Goal: Task Accomplishment & Management: Manage account settings

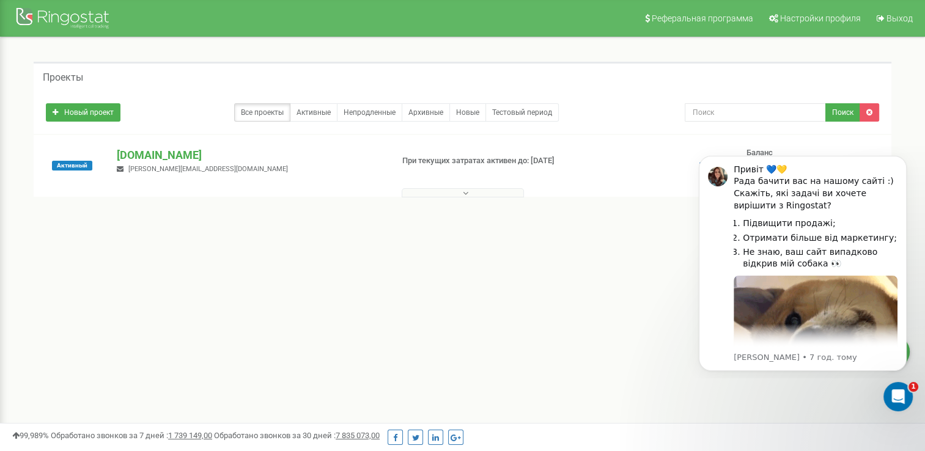
click at [506, 189] on button at bounding box center [463, 192] width 122 height 9
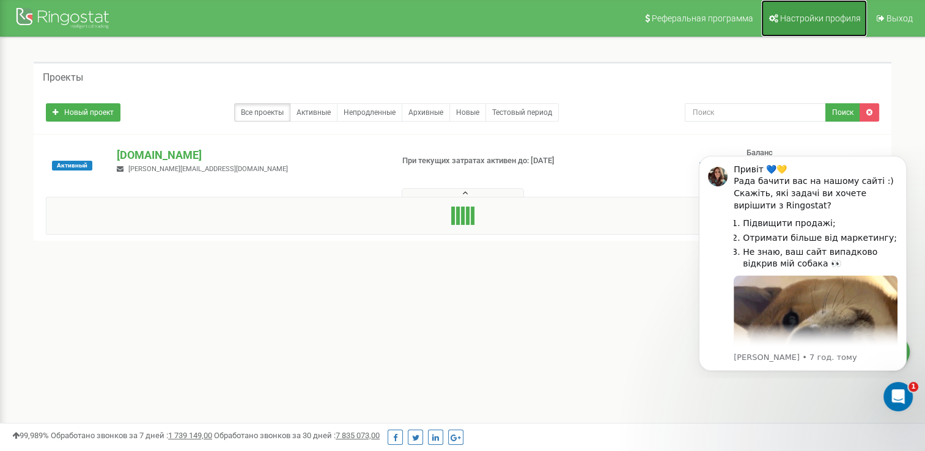
click at [825, 17] on span "Настройки профиля" at bounding box center [820, 18] width 81 height 10
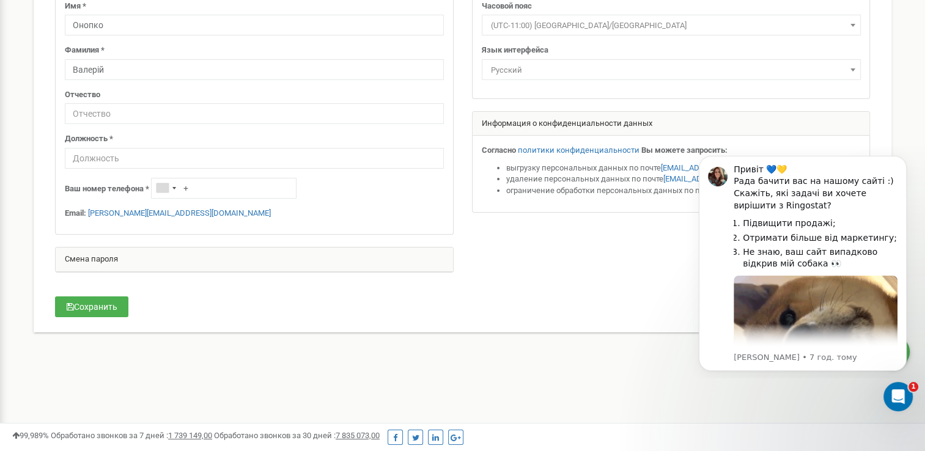
scroll to position [144, 0]
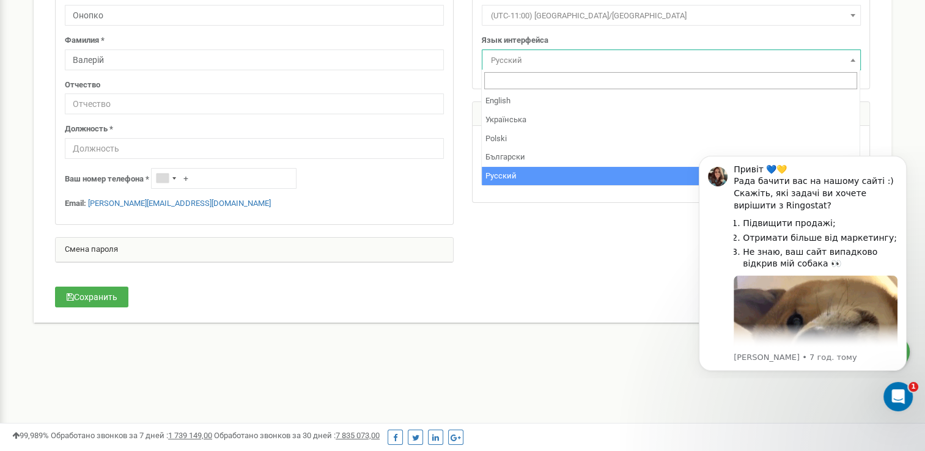
click at [845, 62] on span "Русский" at bounding box center [671, 60] width 370 height 17
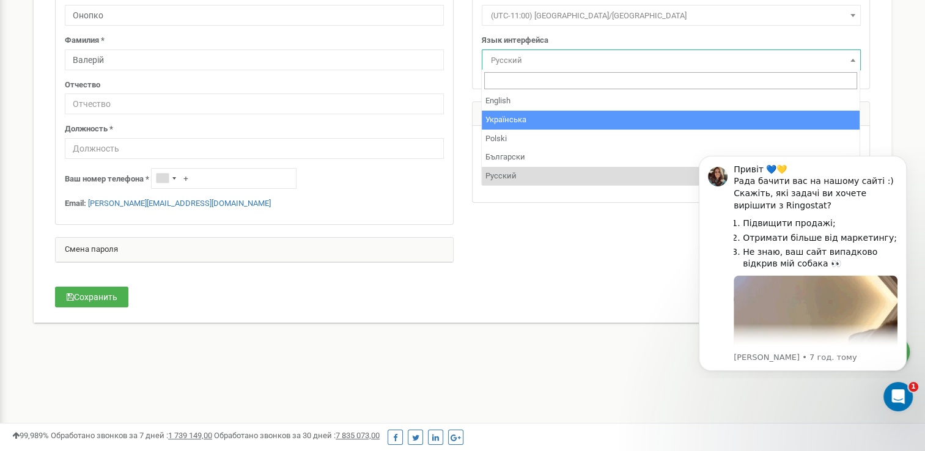
select select "ukr"
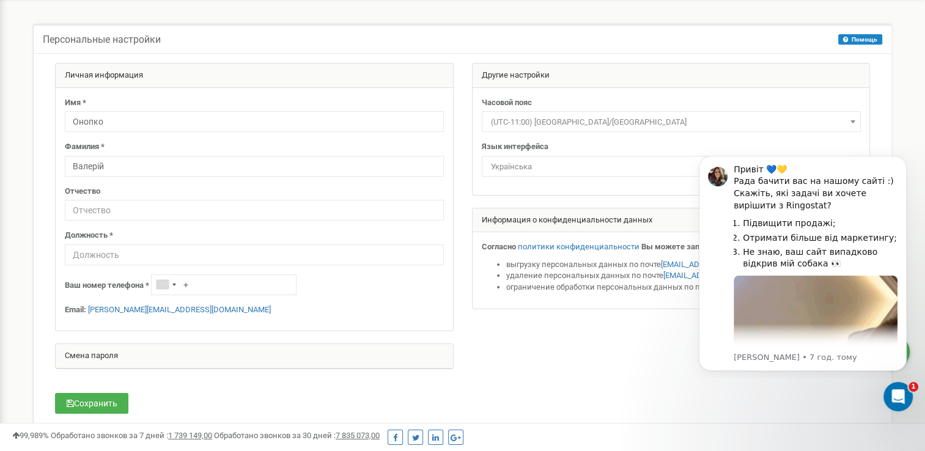
scroll to position [37, 0]
click at [227, 283] on input "+" at bounding box center [223, 286] width 145 height 21
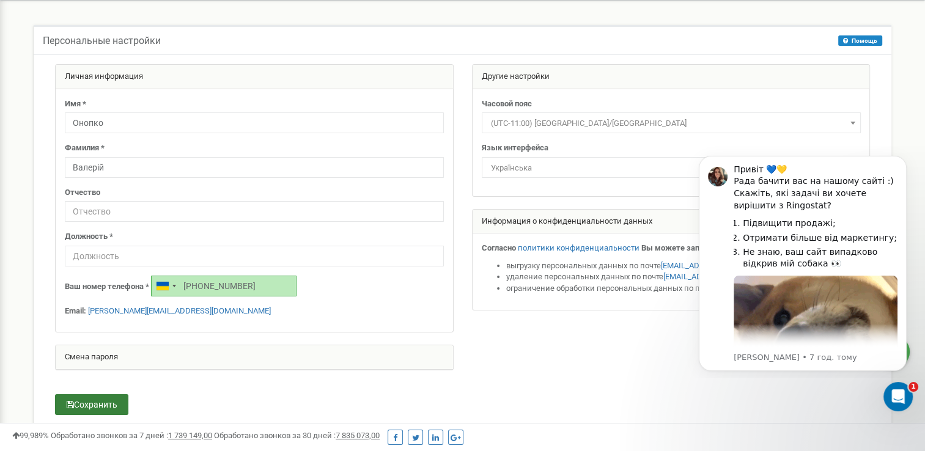
type input "+380631008207"
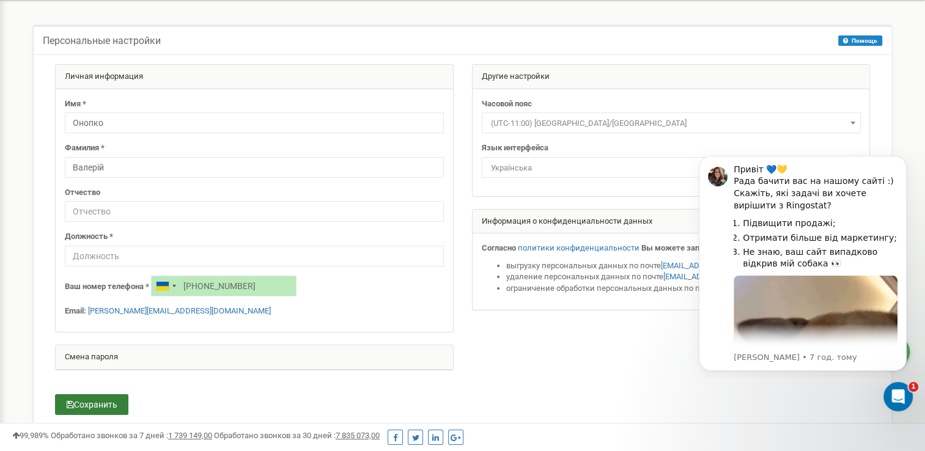
click at [84, 405] on button "Сохранить" at bounding box center [91, 404] width 73 height 21
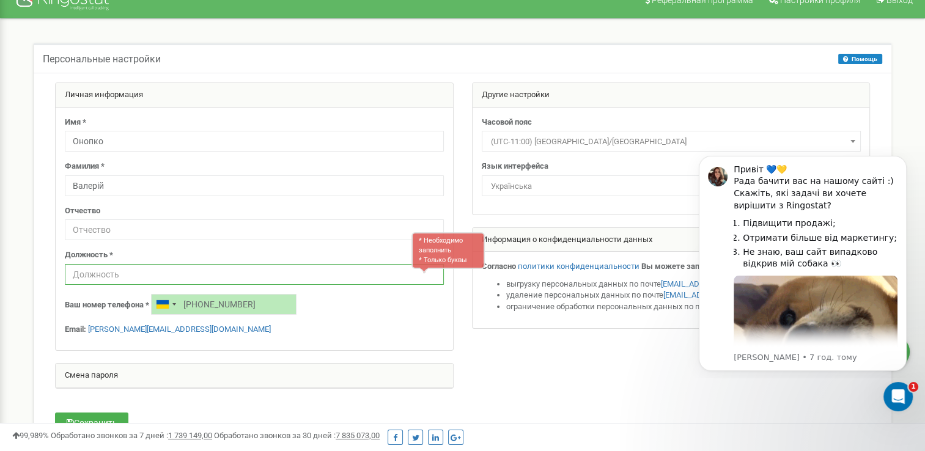
scroll to position [17, 0]
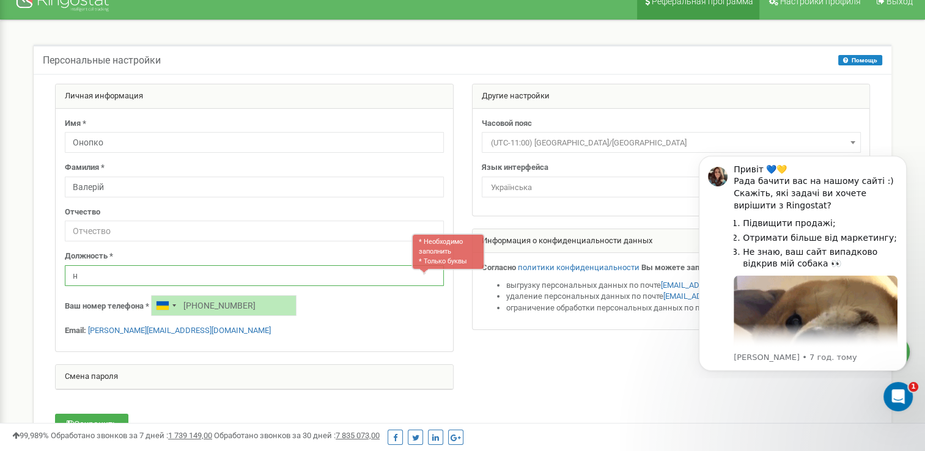
type input "н"
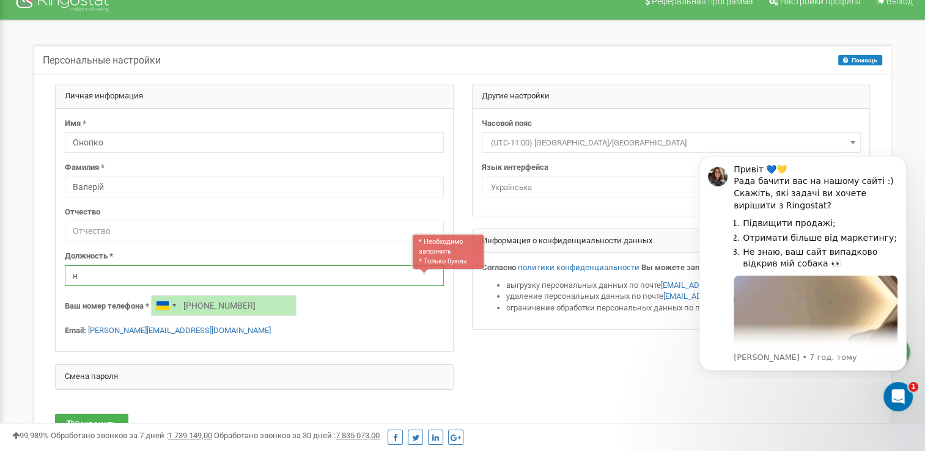
click at [103, 278] on input "н" at bounding box center [254, 275] width 379 height 21
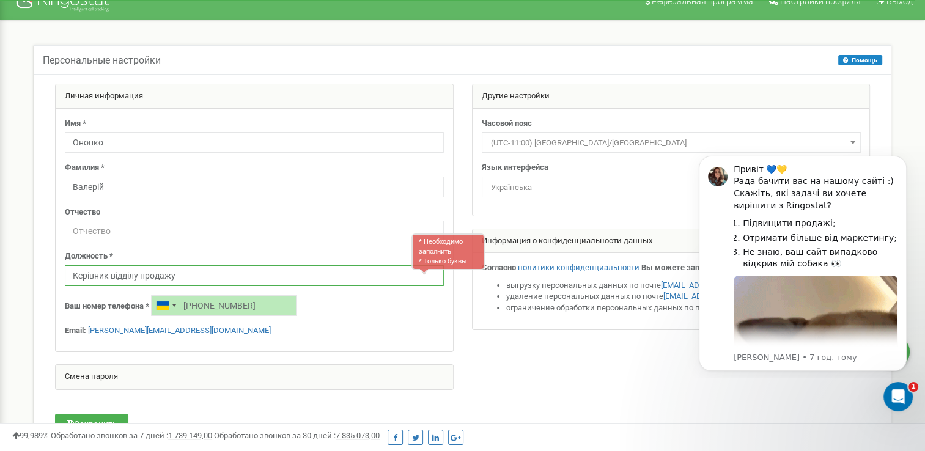
click at [287, 276] on input "Керівник відділу продажу" at bounding box center [254, 275] width 379 height 21
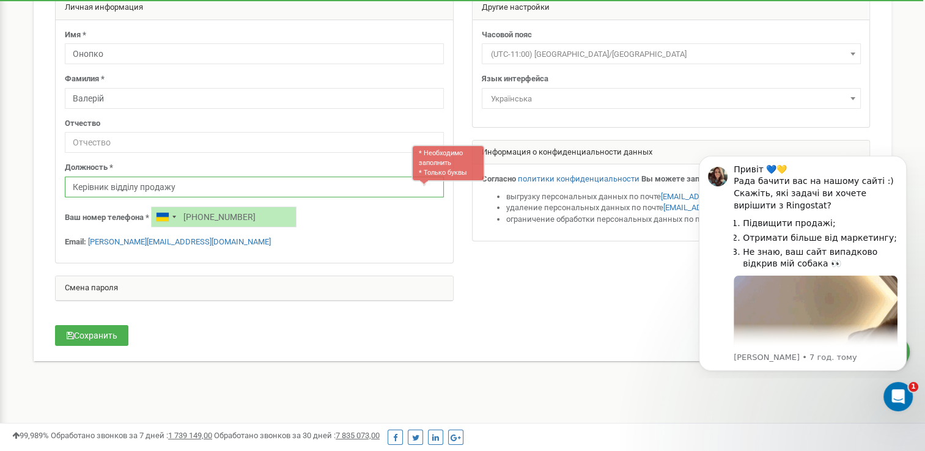
scroll to position [107, 0]
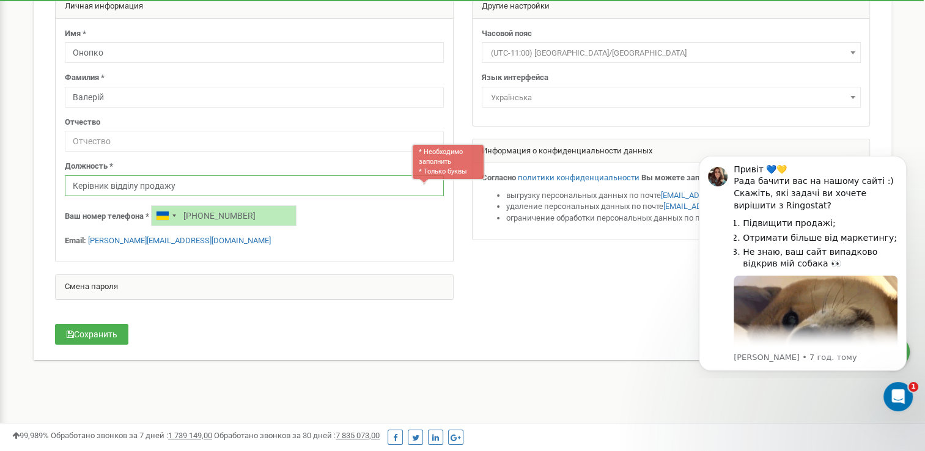
type input "Керівник відділу продажу"
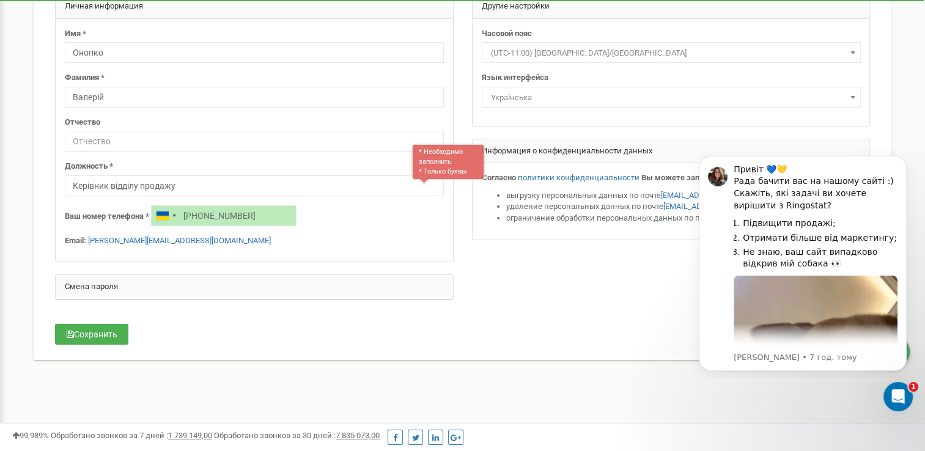
click at [438, 148] on div "* Необходимо заполнить * Только буквы" at bounding box center [447, 162] width 73 height 36
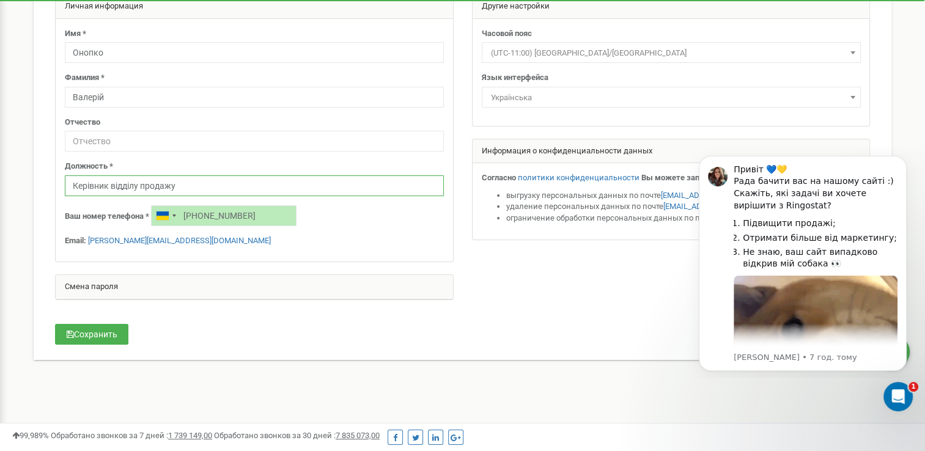
click at [285, 175] on input "Керівник відділу продажу" at bounding box center [254, 185] width 379 height 21
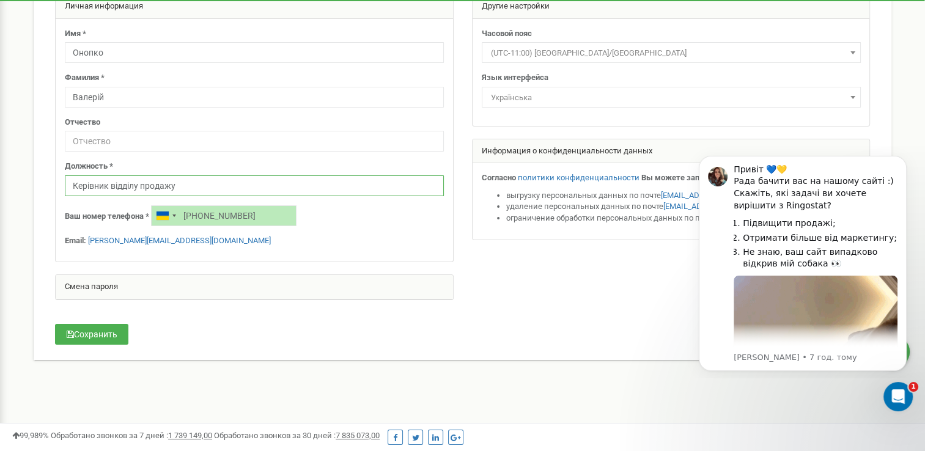
click at [70, 185] on input "Керівник відділу продажу" at bounding box center [254, 185] width 379 height 21
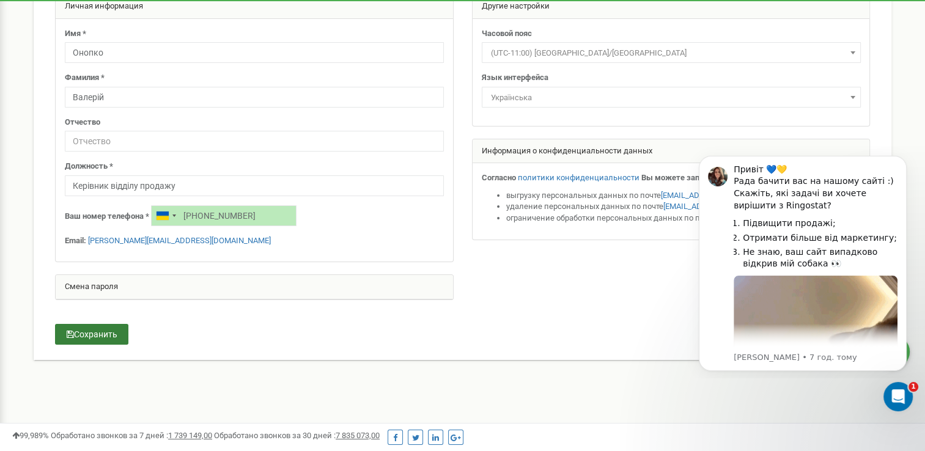
click at [80, 331] on button "Сохранить" at bounding box center [91, 334] width 73 height 21
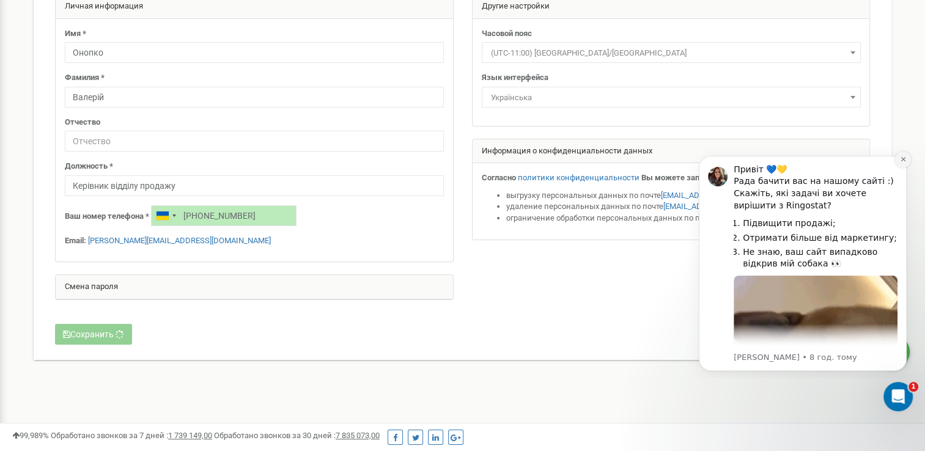
click at [903, 161] on icon "Dismiss notification" at bounding box center [903, 159] width 7 height 7
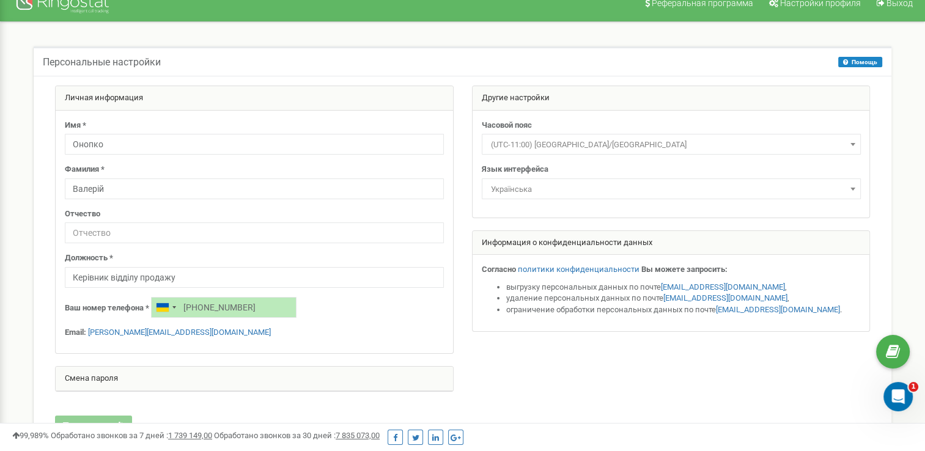
scroll to position [0, 0]
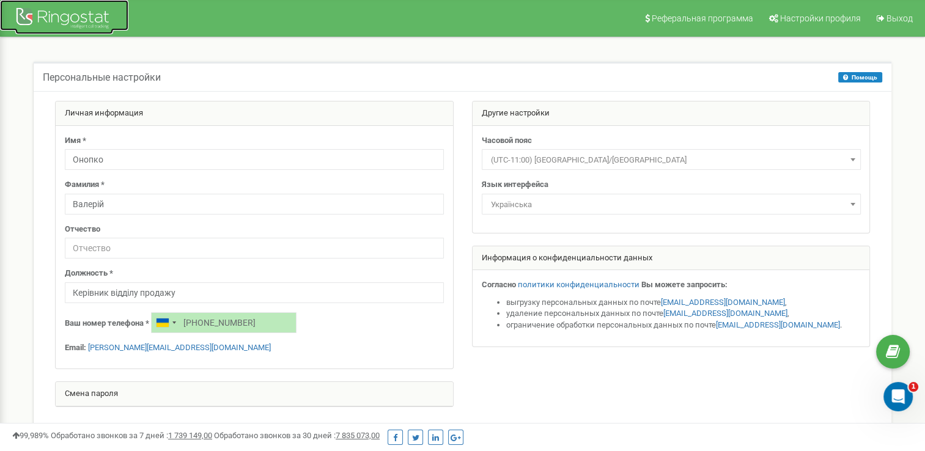
click at [71, 15] on div at bounding box center [64, 19] width 98 height 29
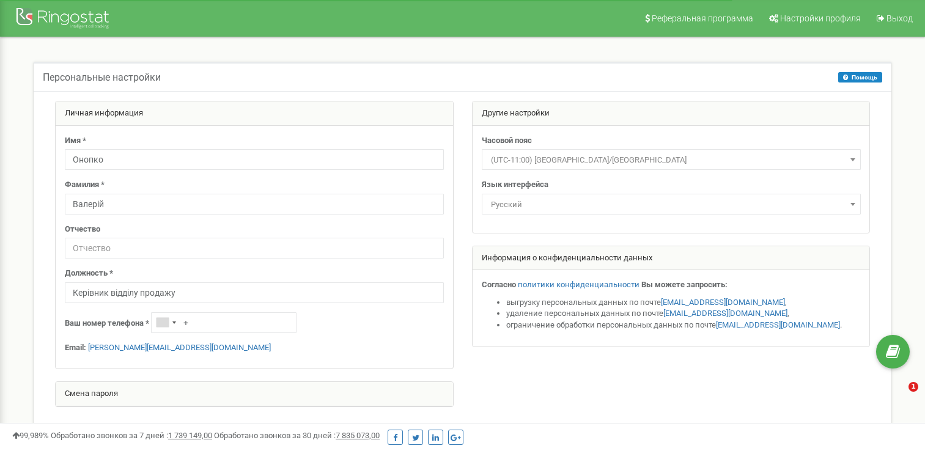
select select "ukr"
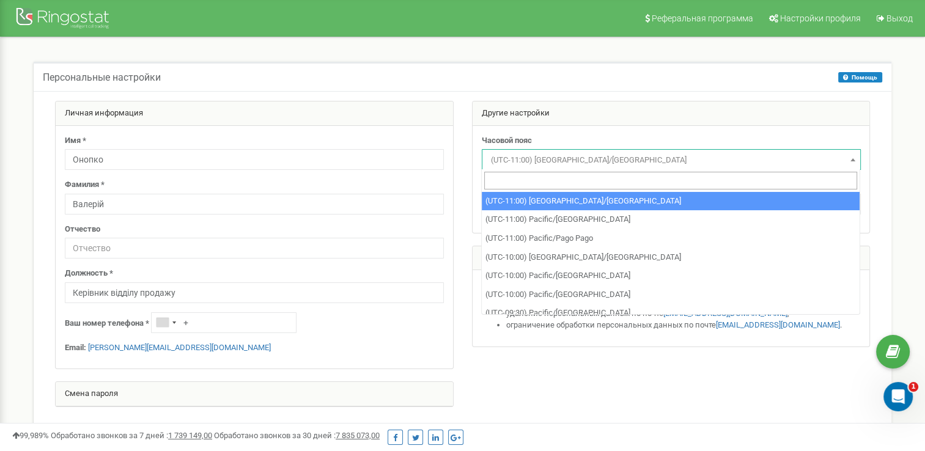
click at [556, 161] on span "(UTC-11:00) Pacific/Midway" at bounding box center [671, 160] width 370 height 17
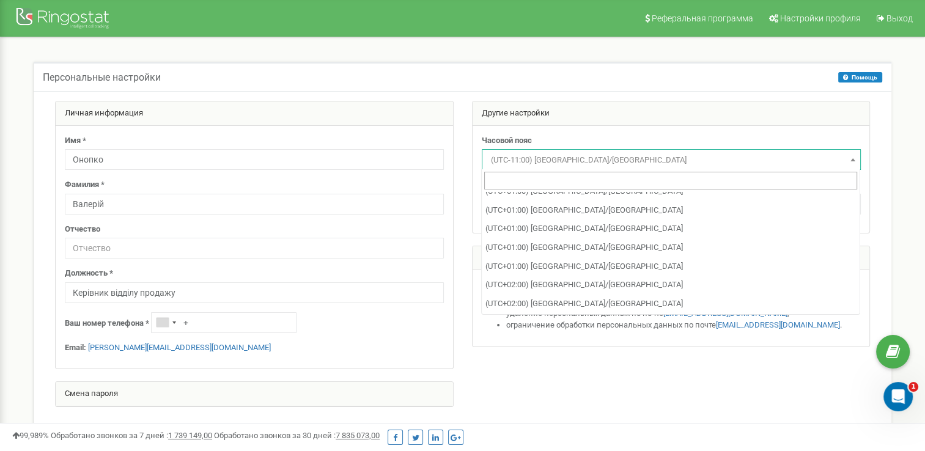
scroll to position [3798, 0]
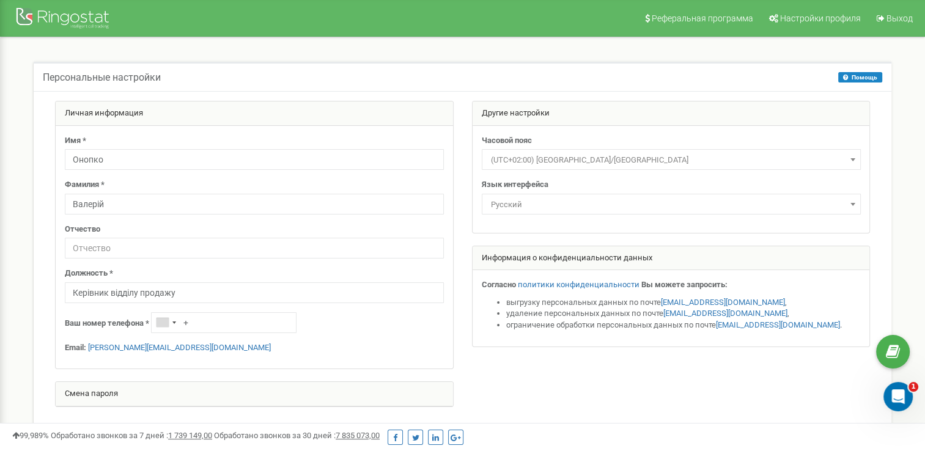
click at [647, 158] on span "(UTC+02:00) Africa/Cairo" at bounding box center [671, 160] width 370 height 17
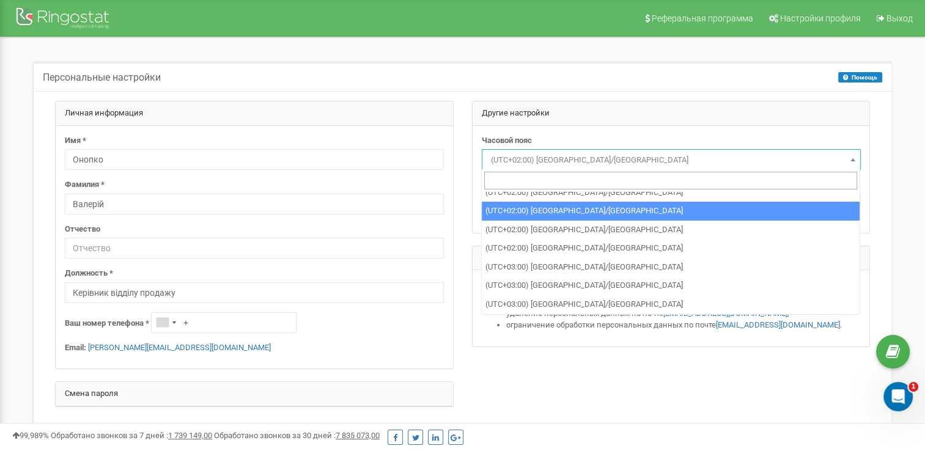
scroll to position [4670, 0]
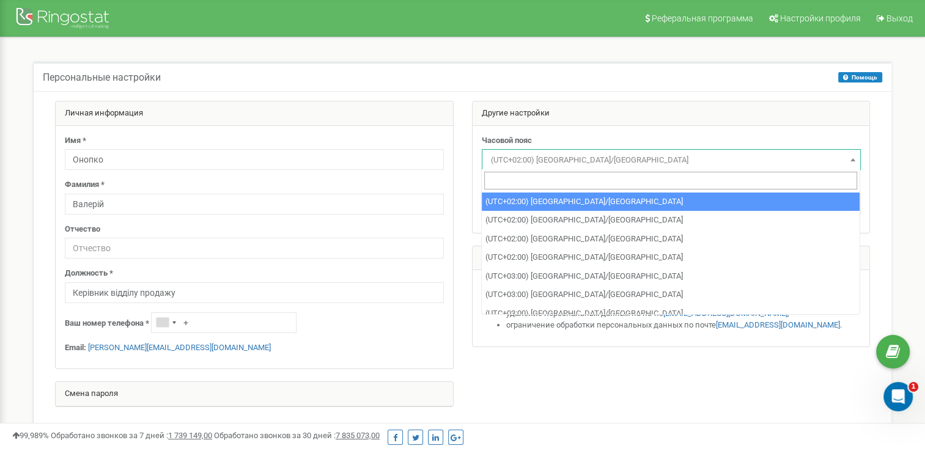
select select "Europe/Vienna"
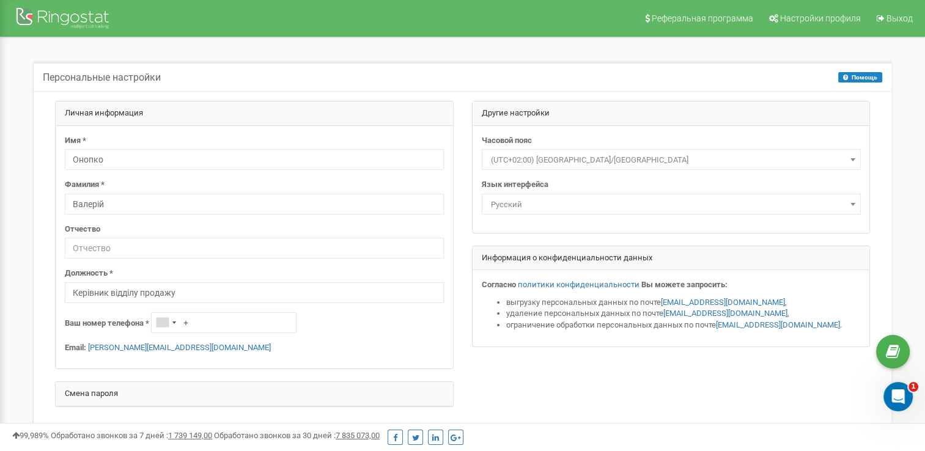
click at [732, 200] on span "Русский" at bounding box center [671, 204] width 370 height 17
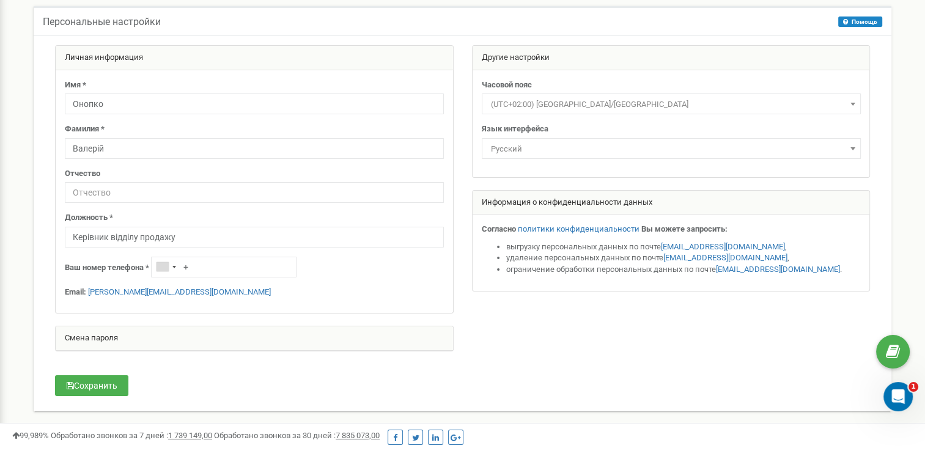
scroll to position [61, 0]
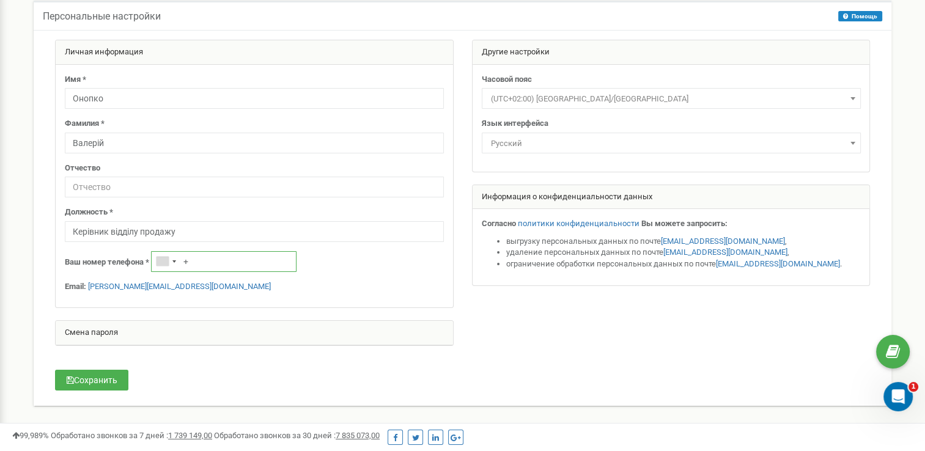
click at [205, 262] on input "+" at bounding box center [223, 261] width 145 height 21
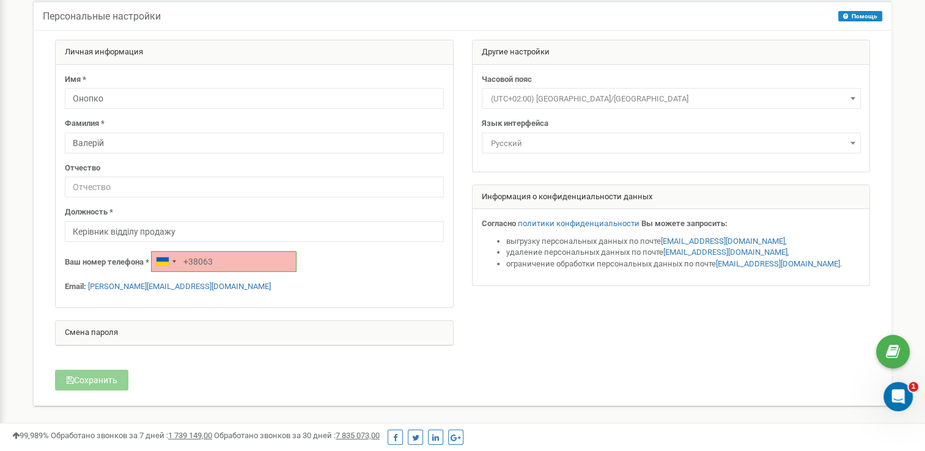
click at [230, 263] on input "+38063" at bounding box center [223, 261] width 145 height 21
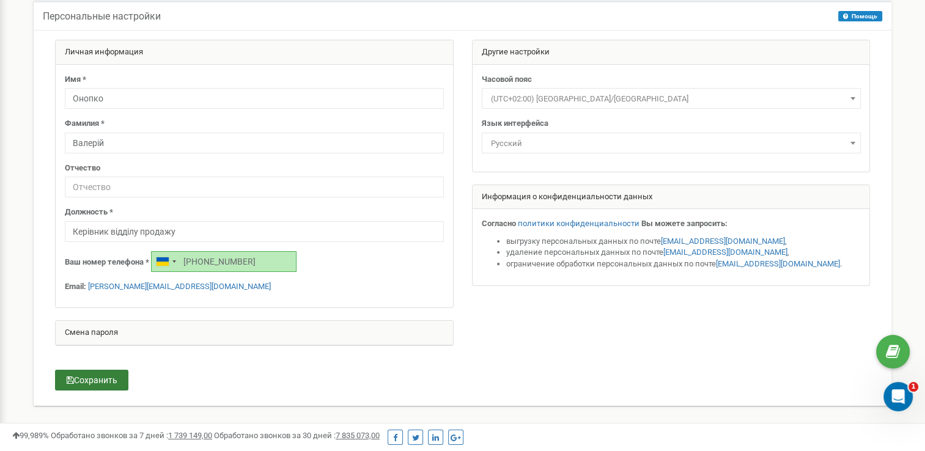
type input "+380631008207"
click at [81, 383] on button "Сохранить" at bounding box center [91, 380] width 73 height 21
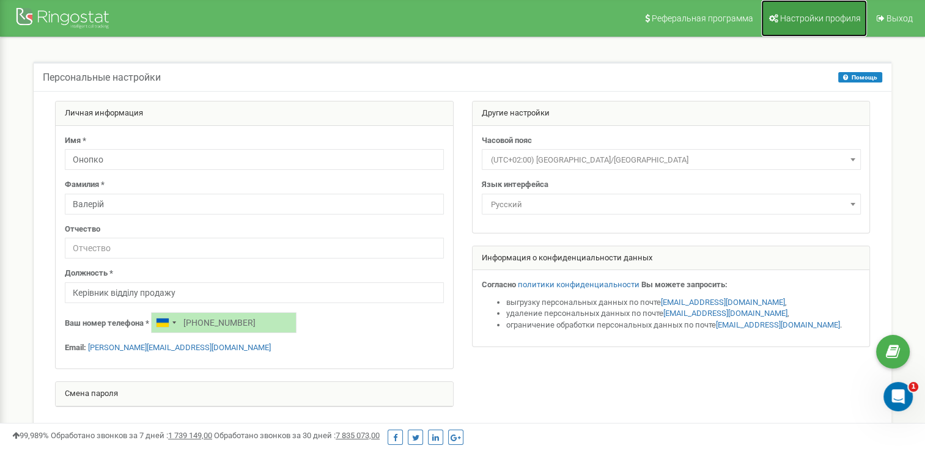
click at [814, 16] on span "Настройки профиля" at bounding box center [820, 18] width 81 height 10
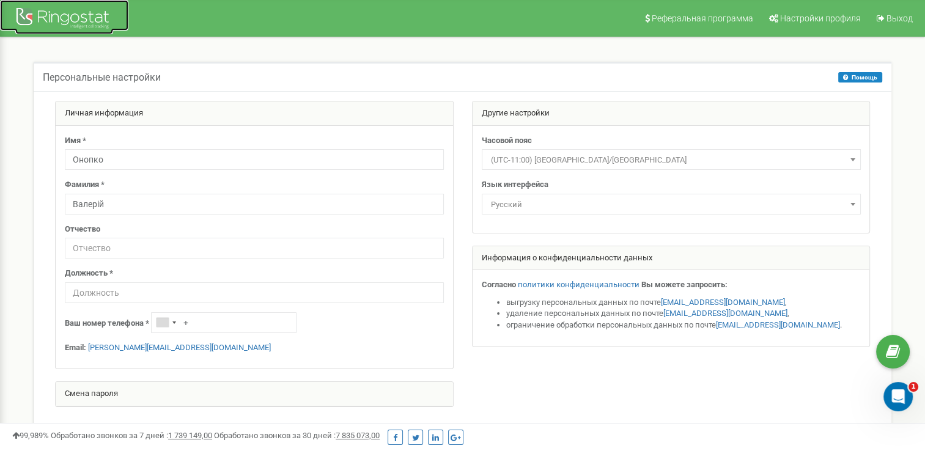
click at [59, 15] on div at bounding box center [64, 19] width 98 height 29
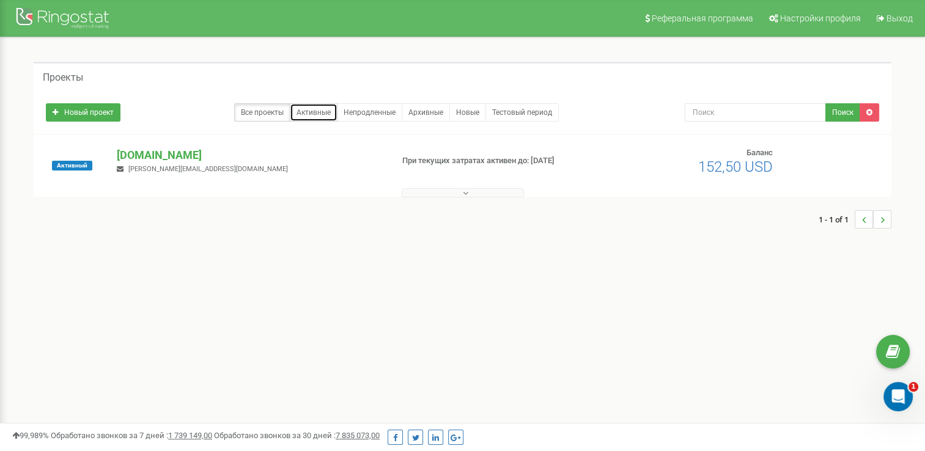
click at [303, 106] on link "Активные" at bounding box center [314, 112] width 48 height 18
click at [381, 108] on link "Непродленные" at bounding box center [369, 112] width 65 height 18
click at [829, 17] on span "Настройки профиля" at bounding box center [820, 18] width 81 height 10
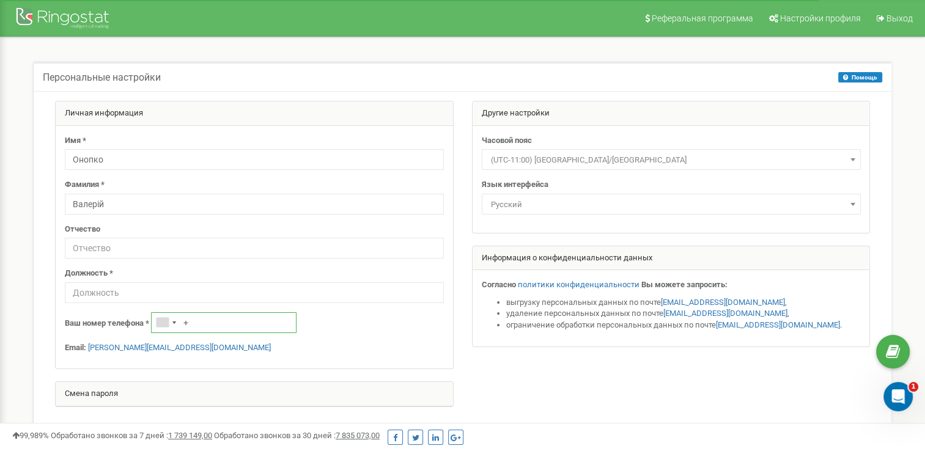
click at [210, 322] on input "+" at bounding box center [223, 322] width 145 height 21
type input "+"
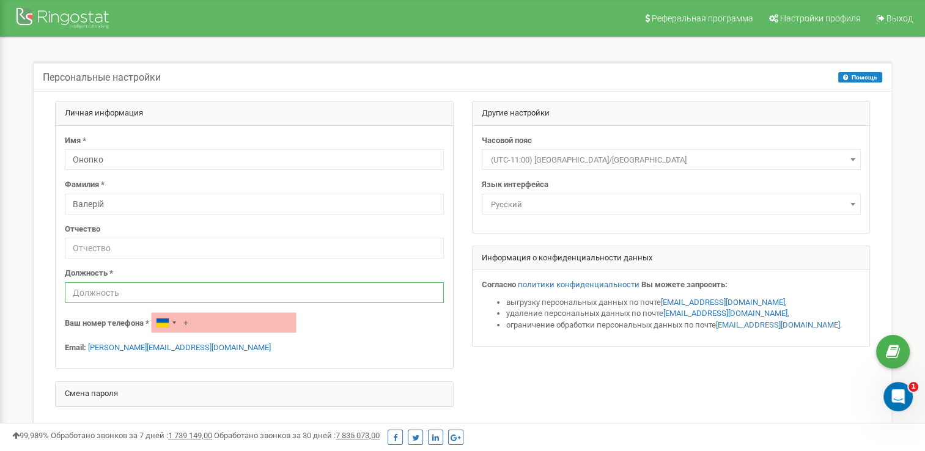
click at [142, 294] on input "text" at bounding box center [254, 292] width 379 height 21
type input "Керівник відділу продажів"
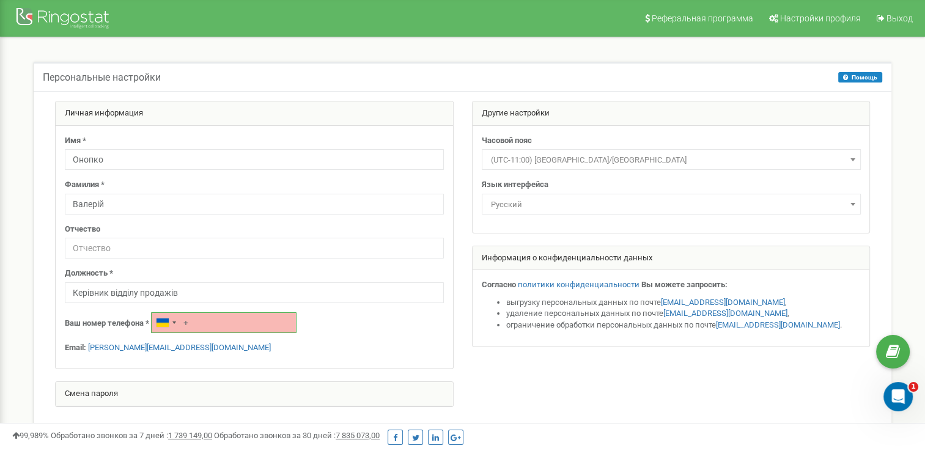
click at [215, 320] on input "+" at bounding box center [223, 322] width 145 height 21
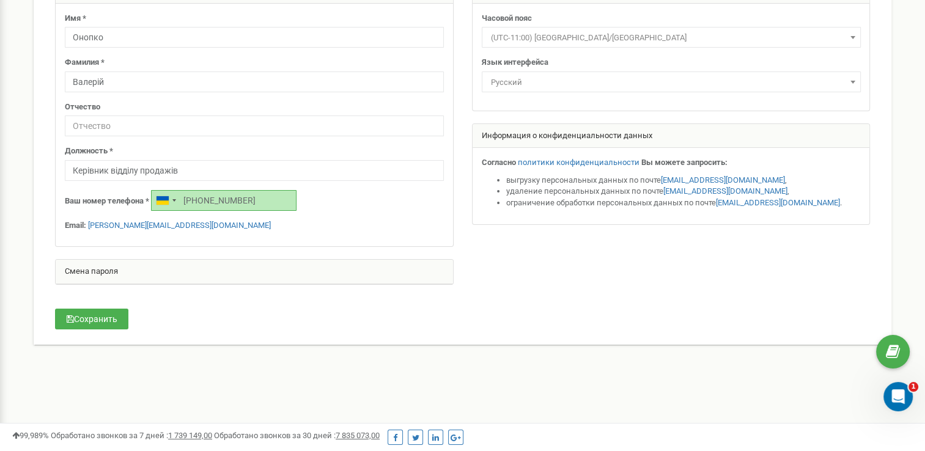
scroll to position [130, 0]
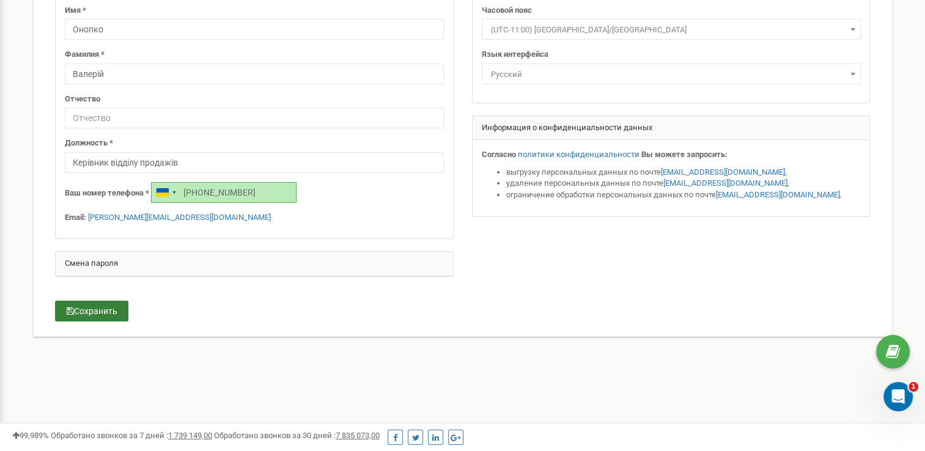
type input "+380631008207"
click at [94, 309] on button "Сохранить" at bounding box center [91, 311] width 73 height 21
